Goal: Task Accomplishment & Management: Manage account settings

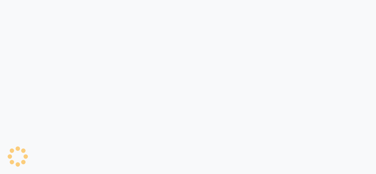
select select "service"
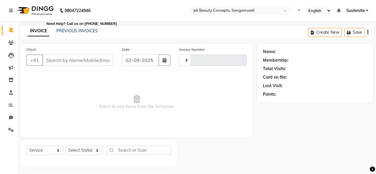
type input "0001"
select select "7670"
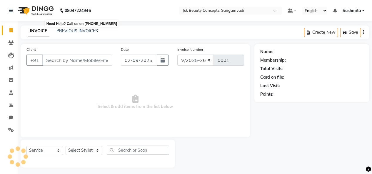
select select "product"
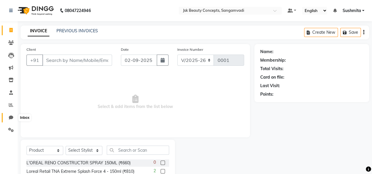
click at [8, 115] on span at bounding box center [11, 118] width 10 height 7
select select "100"
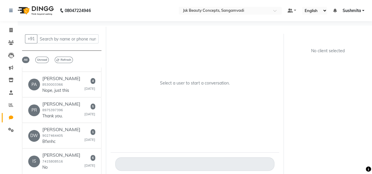
scroll to position [669, 0]
click at [52, 88] on p "Nope, just this" at bounding box center [61, 91] width 38 height 6
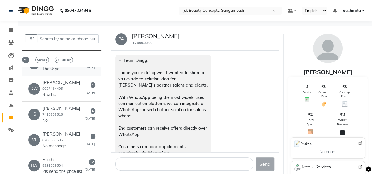
scroll to position [717, 0]
click at [58, 116] on small "7415808516" at bounding box center [52, 114] width 21 height 4
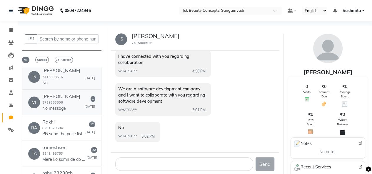
scroll to position [756, 0]
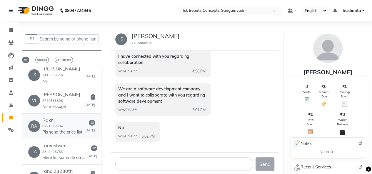
click at [65, 131] on div "Rakhi 8291629504 Pls send the price list" at bounding box center [62, 126] width 40 height 18
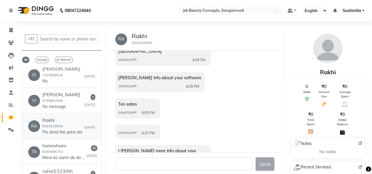
scroll to position [0, 0]
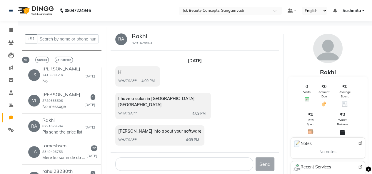
click at [136, 41] on small "8291629504" at bounding box center [142, 43] width 21 height 4
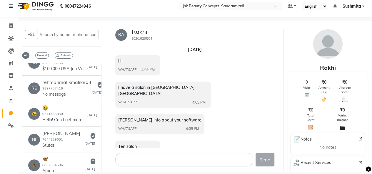
scroll to position [948, 0]
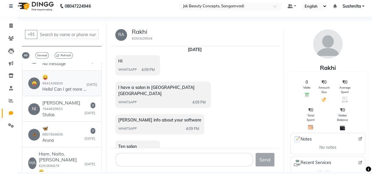
click at [64, 93] on p "Hello! Can I get more info on this?" at bounding box center [64, 89] width 44 height 6
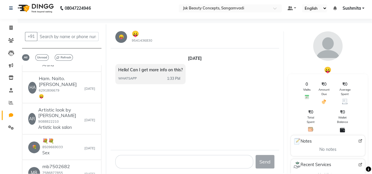
scroll to position [0, 0]
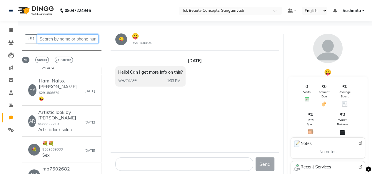
click at [67, 40] on input "text" at bounding box center [67, 38] width 61 height 9
paste input "9593804980"
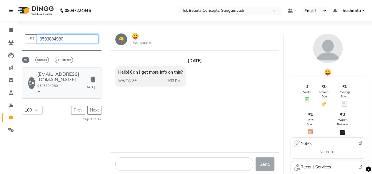
type input "9593804980"
click at [63, 78] on div "[EMAIL_ADDRESS][DOMAIN_NAME] 9593804980 Hi" at bounding box center [60, 82] width 47 height 23
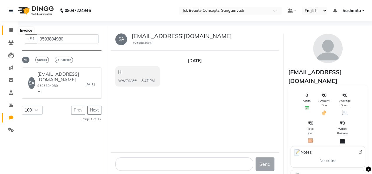
click at [12, 32] on icon at bounding box center [10, 30] width 3 height 4
select select "service"
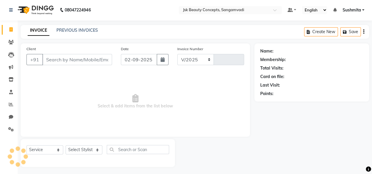
select select "7670"
type input "0001"
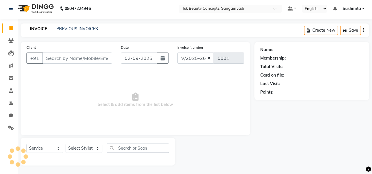
click at [359, 7] on span "Sushmita" at bounding box center [351, 9] width 19 height 6
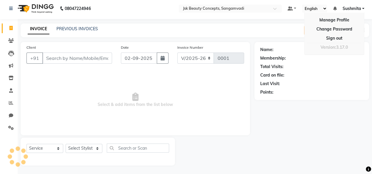
select select "product"
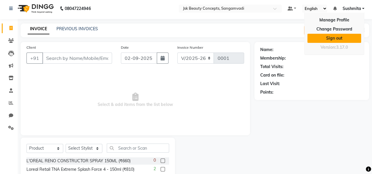
click at [334, 36] on link "Sign out" at bounding box center [334, 38] width 54 height 9
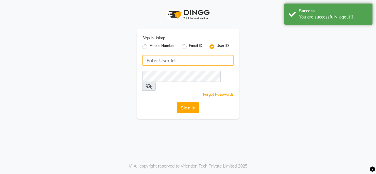
type input "9552753177"
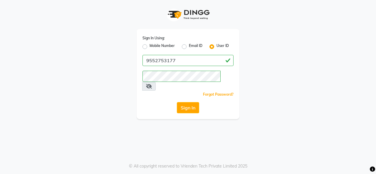
click at [150, 48] on label "Mobile Number" at bounding box center [162, 46] width 25 height 7
click at [150, 47] on input "Mobile Number" at bounding box center [152, 45] width 4 height 4
radio input "true"
radio input "false"
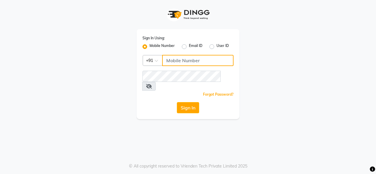
click at [176, 62] on input "Username" at bounding box center [197, 60] width 71 height 11
type input "7828442979"
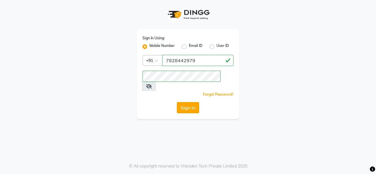
click at [178, 102] on button "Sign In" at bounding box center [188, 107] width 22 height 11
